Goal: Information Seeking & Learning: Learn about a topic

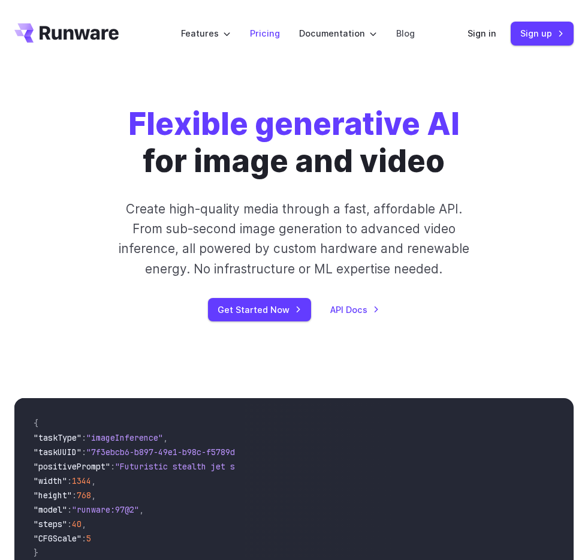
click at [272, 38] on link "Pricing" at bounding box center [265, 33] width 30 height 14
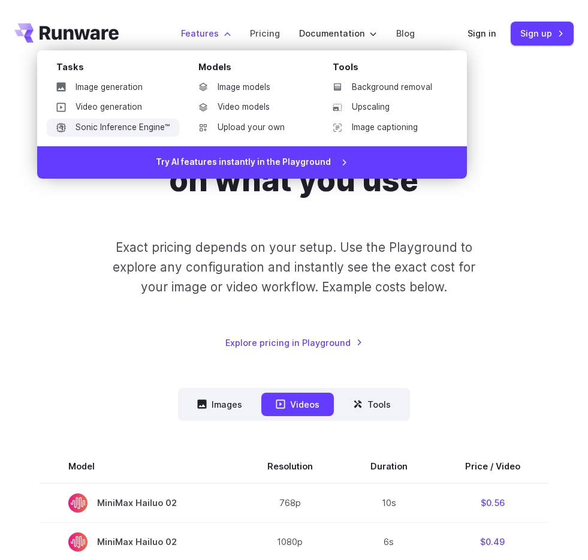
click at [132, 129] on link "Sonic Inference Engine™" at bounding box center [113, 128] width 132 height 18
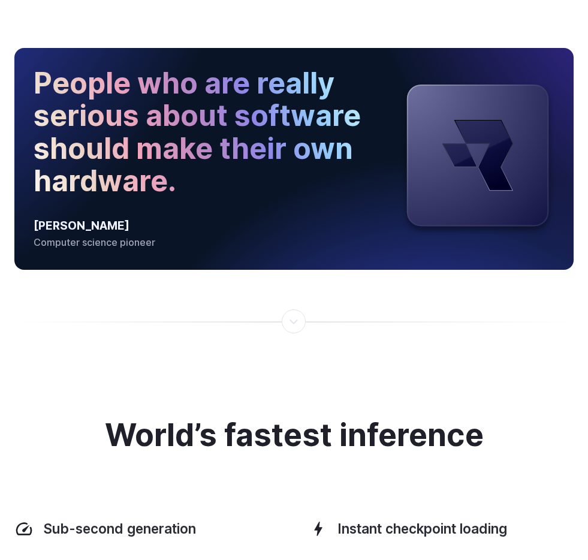
scroll to position [1277, 0]
